Goal: Task Accomplishment & Management: Manage account settings

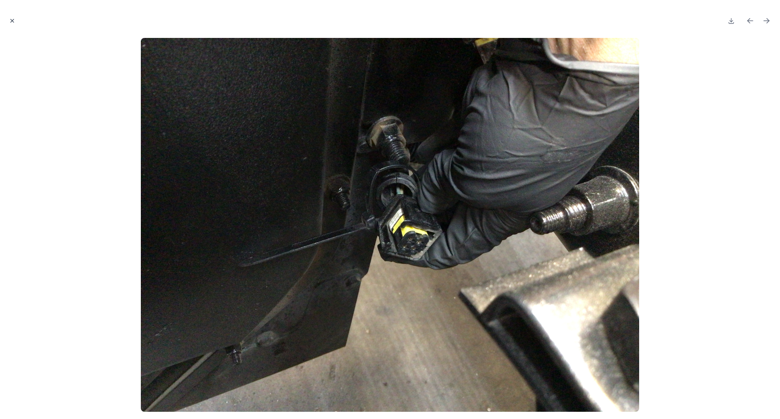
click at [12, 19] on icon "Close modal" at bounding box center [12, 21] width 6 height 6
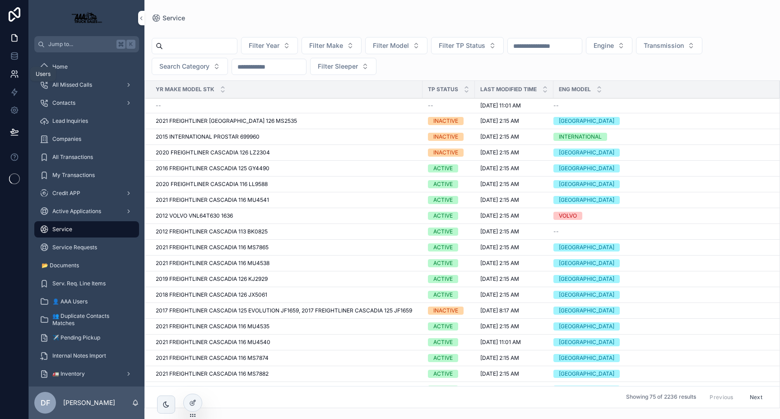
click at [14, 70] on icon at bounding box center [14, 73] width 9 height 9
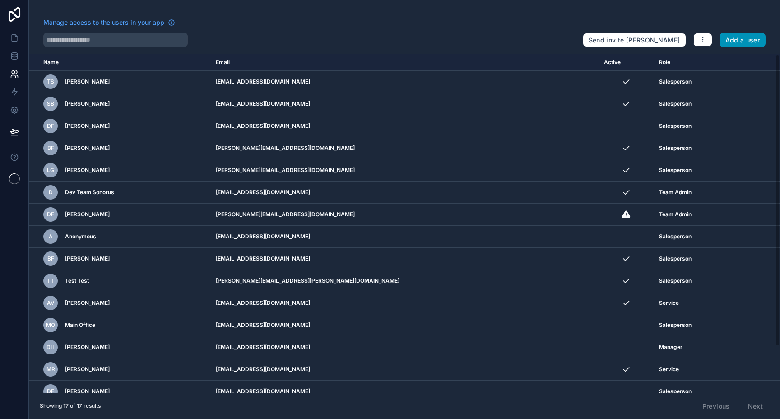
click at [748, 39] on button "Add a user" at bounding box center [742, 40] width 46 height 14
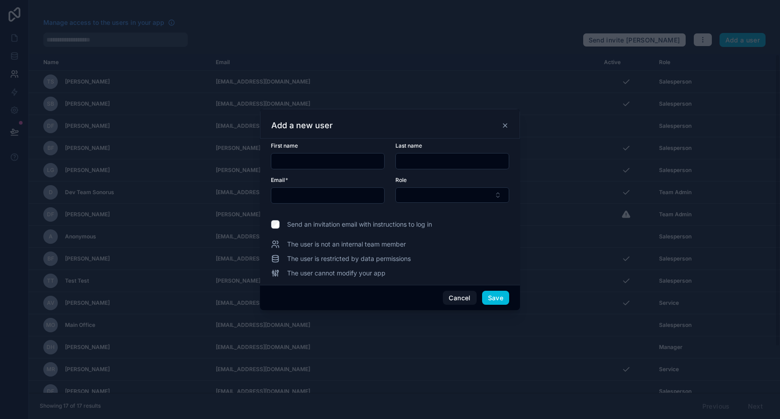
click at [293, 171] on form "First name Last name Email * Role" at bounding box center [390, 178] width 238 height 72
click at [295, 167] on div at bounding box center [328, 161] width 114 height 16
click at [294, 200] on input "text" at bounding box center [327, 195] width 113 height 13
type input "**********"
click at [443, 195] on button "Select Button" at bounding box center [452, 194] width 114 height 15
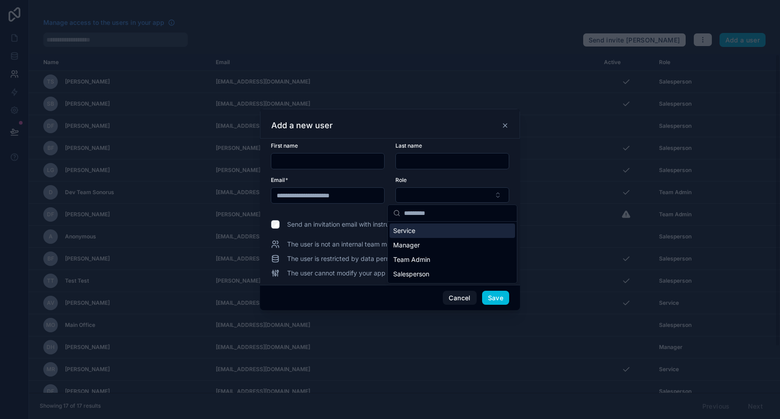
click at [425, 235] on div "Service" at bounding box center [451, 230] width 125 height 14
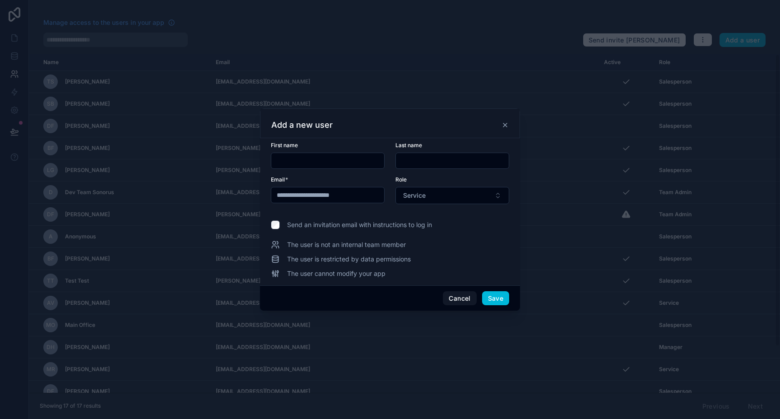
click at [346, 160] on input "text" at bounding box center [327, 160] width 113 height 13
type input "*****"
click at [462, 248] on div "[PERSON_NAME] is not an internal team member" at bounding box center [390, 244] width 238 height 9
click at [496, 305] on div "Cancel Save" at bounding box center [390, 298] width 260 height 26
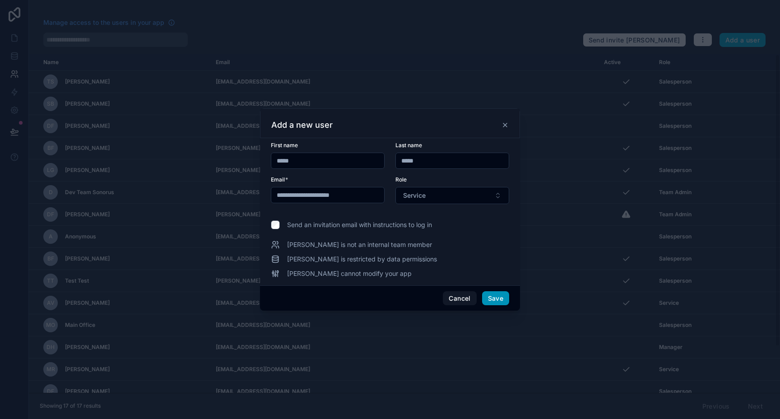
click at [496, 299] on button "Save" at bounding box center [495, 298] width 27 height 14
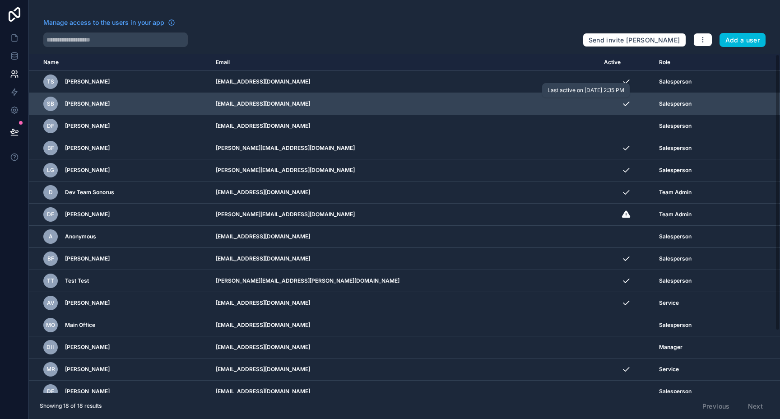
click at [621, 102] on icon "scrollable content" at bounding box center [625, 103] width 9 height 9
click at [0, 0] on icon "scrollable content" at bounding box center [0, 0] width 0 height 0
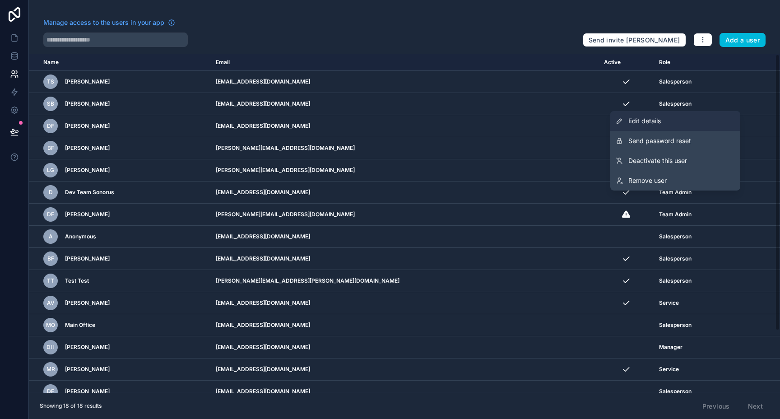
click at [669, 122] on link "Edit details" at bounding box center [675, 121] width 130 height 20
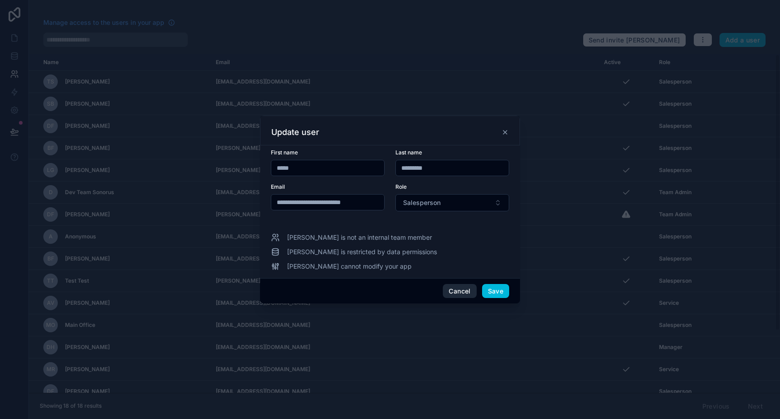
click at [462, 290] on button "Cancel" at bounding box center [459, 291] width 33 height 14
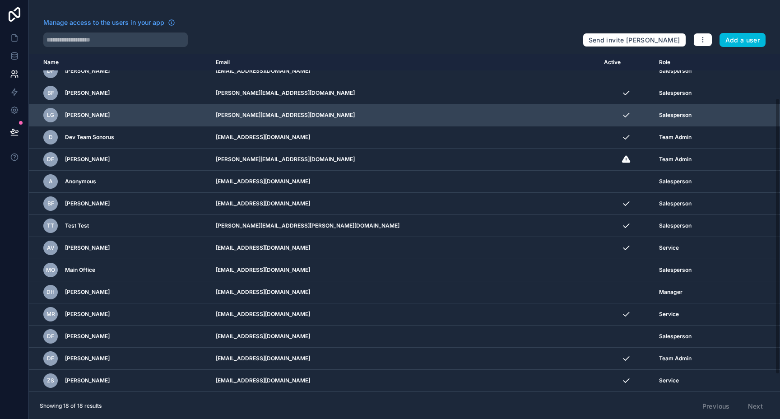
scroll to position [76, 0]
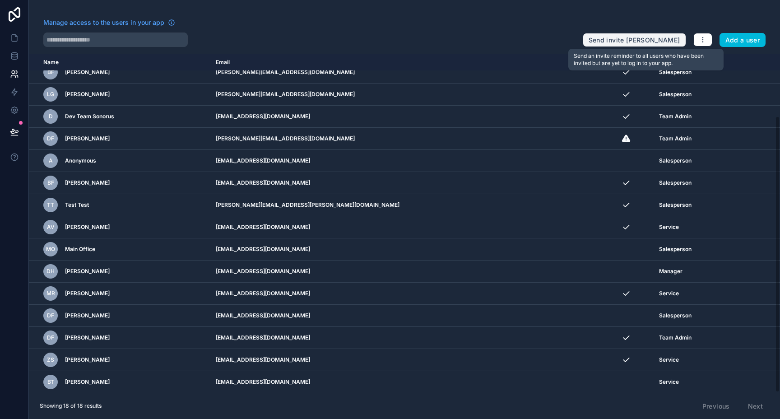
click at [647, 37] on button "Send invite [PERSON_NAME]" at bounding box center [633, 40] width 103 height 14
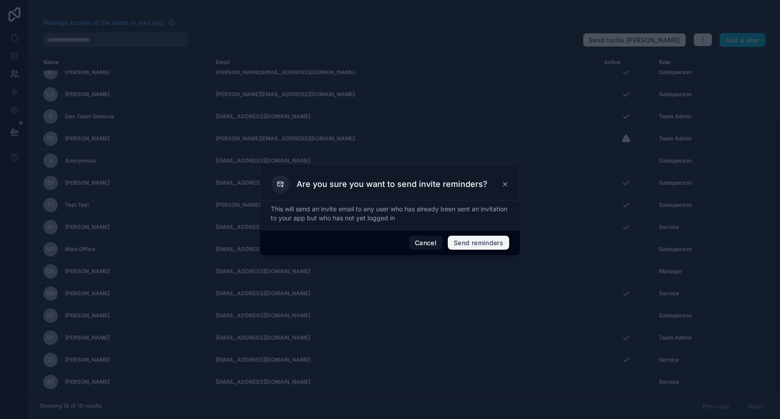
click at [465, 247] on button "Send reminders" at bounding box center [478, 242] width 61 height 14
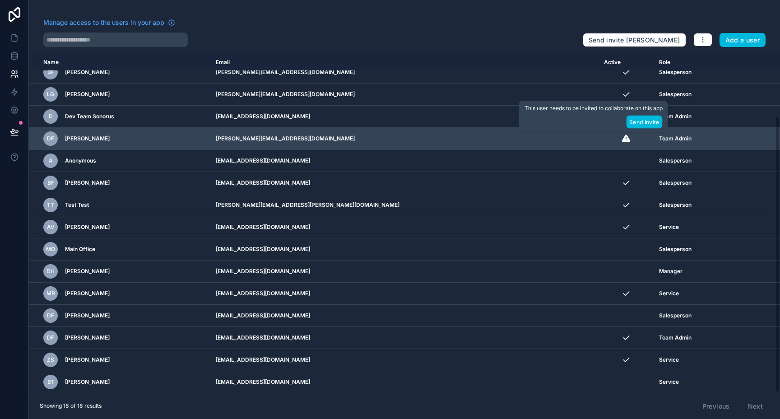
scroll to position [0, 0]
